Goal: Task Accomplishment & Management: Complete application form

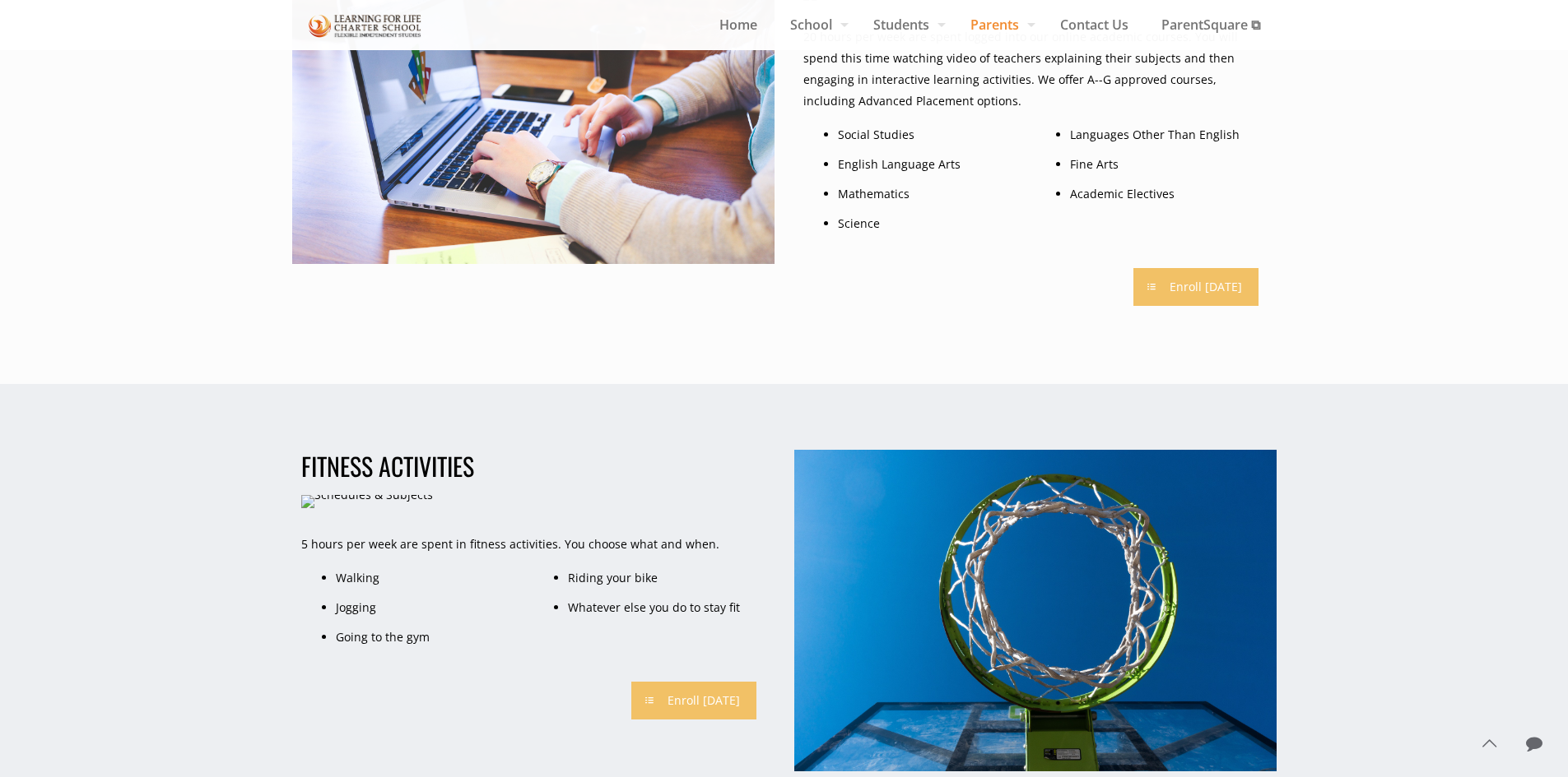
scroll to position [493, 0]
click at [1252, 299] on link "Enroll [DATE]" at bounding box center [1196, 286] width 125 height 38
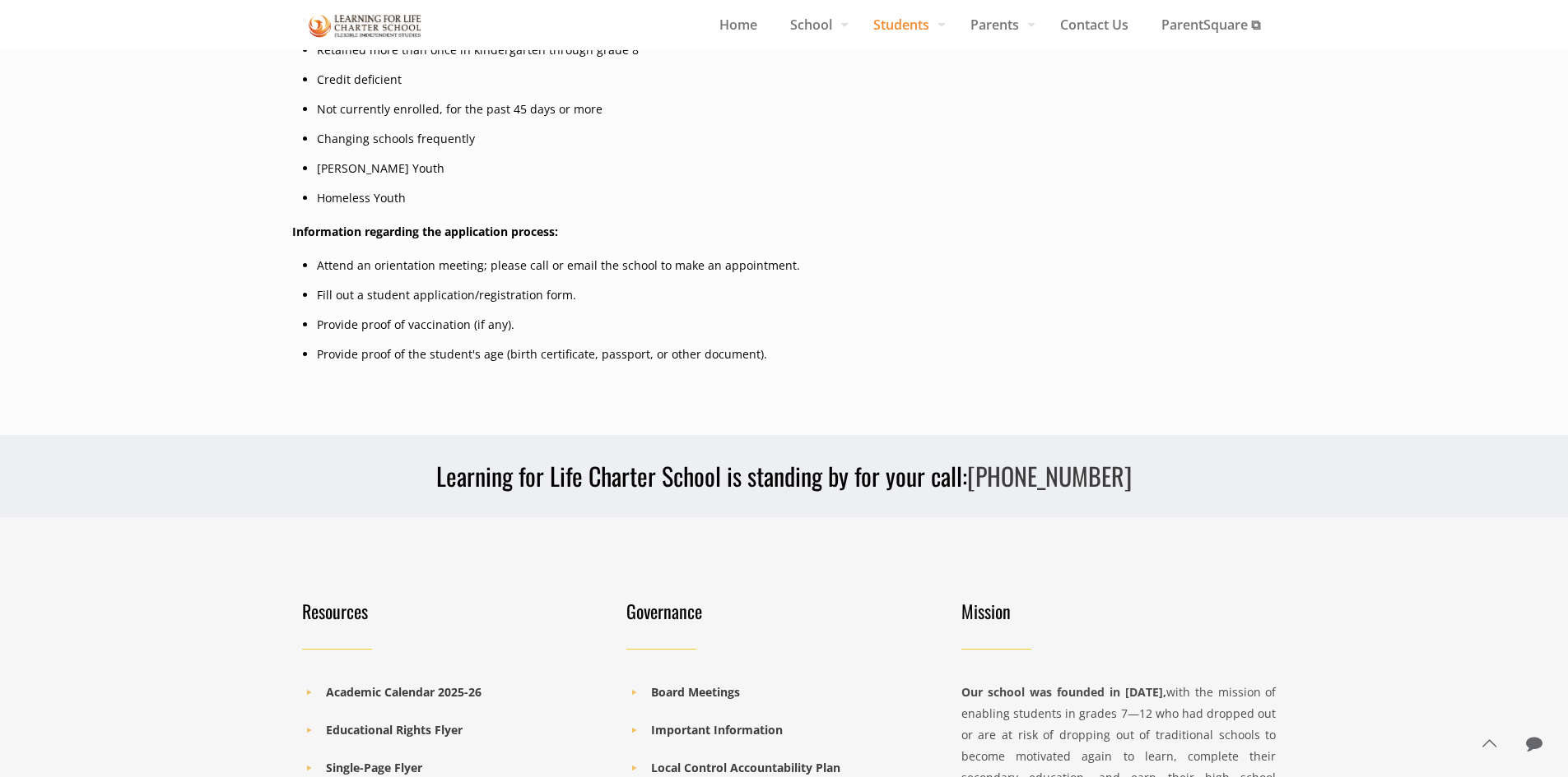
scroll to position [985, 0]
